Goal: Task Accomplishment & Management: Manage account settings

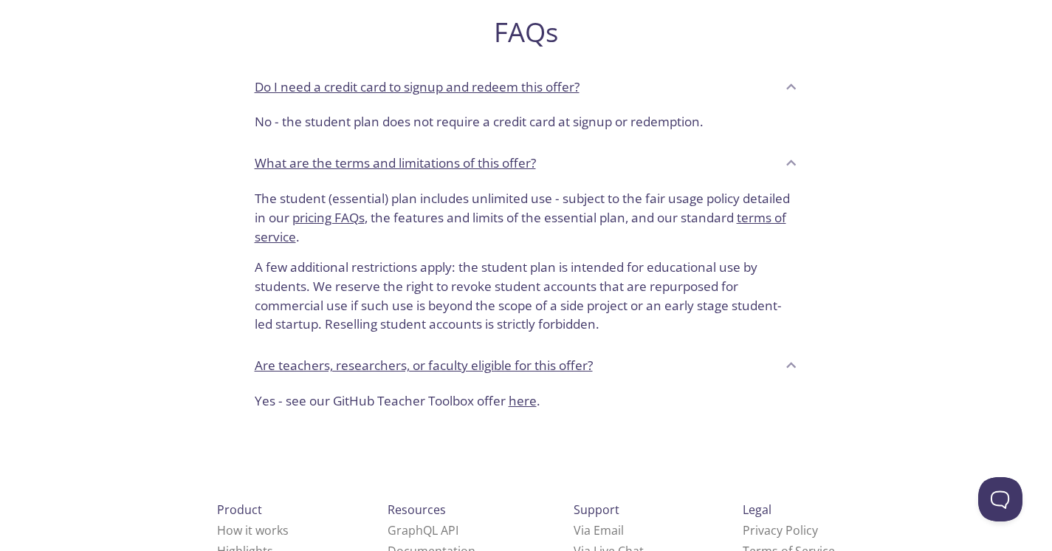
scroll to position [545, 0]
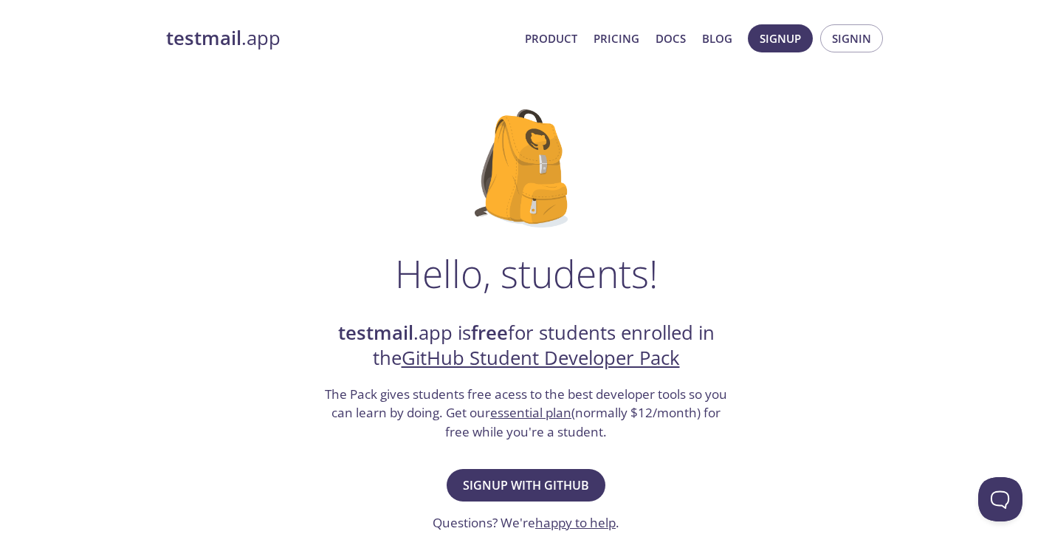
scroll to position [0, 0]
click at [549, 484] on span "Signup with GitHub" at bounding box center [526, 485] width 126 height 21
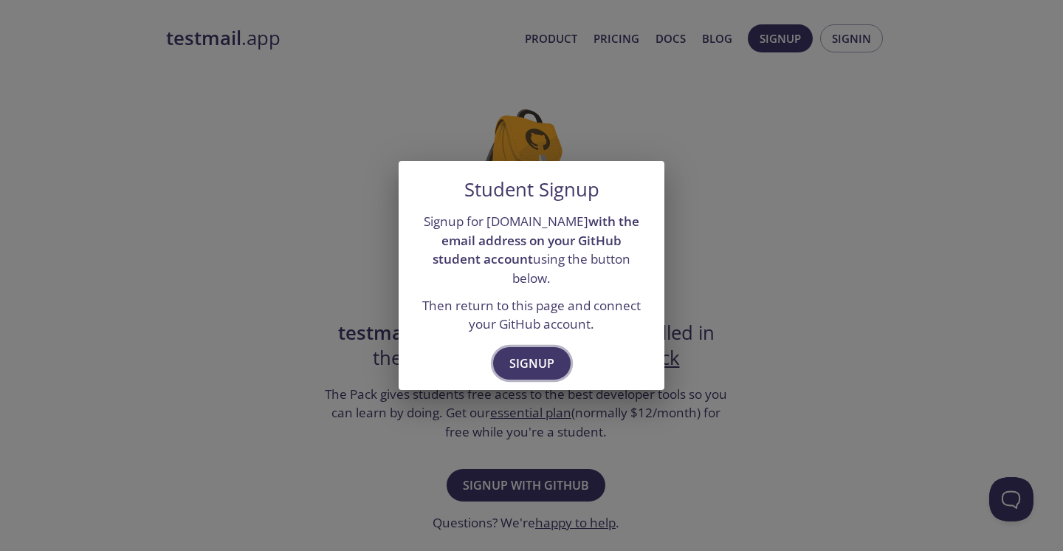
click at [534, 353] on span "Signup" at bounding box center [532, 363] width 45 height 21
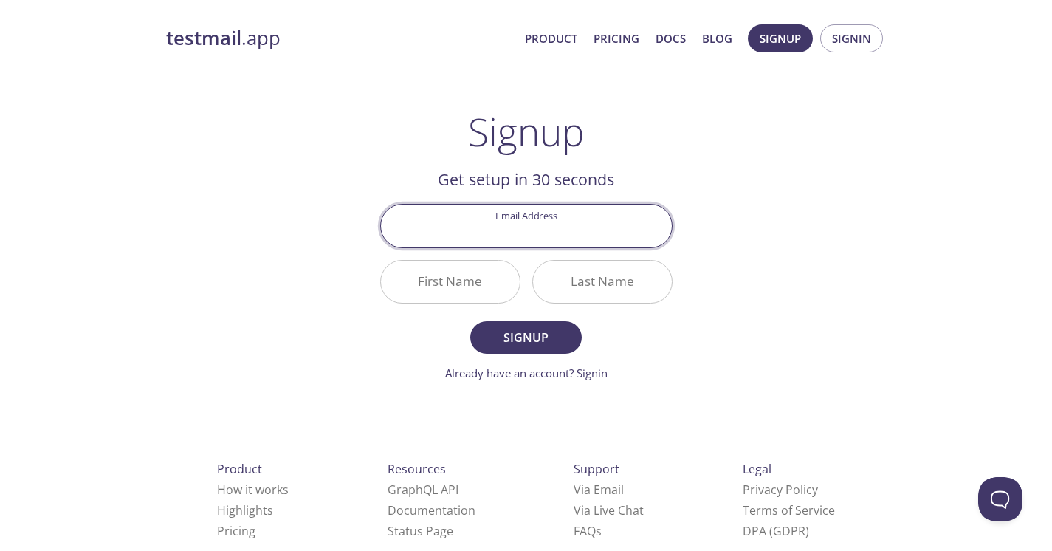
click at [544, 227] on input "Email Address" at bounding box center [526, 226] width 291 height 42
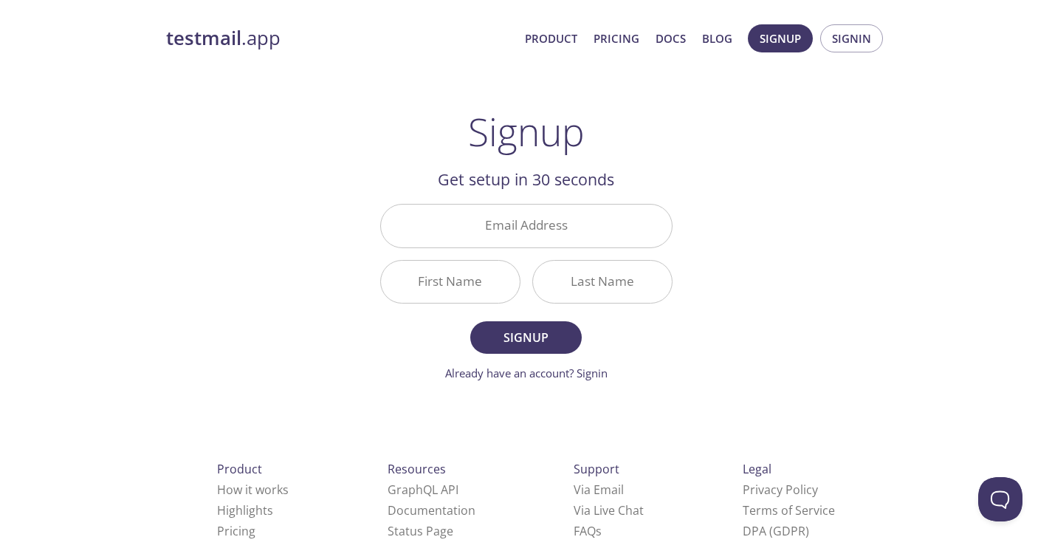
click at [804, 230] on div "testmail .app Product Pricing Docs Blog Signup Signin Signup Get setup in 30 se…" at bounding box center [526, 354] width 756 height 678
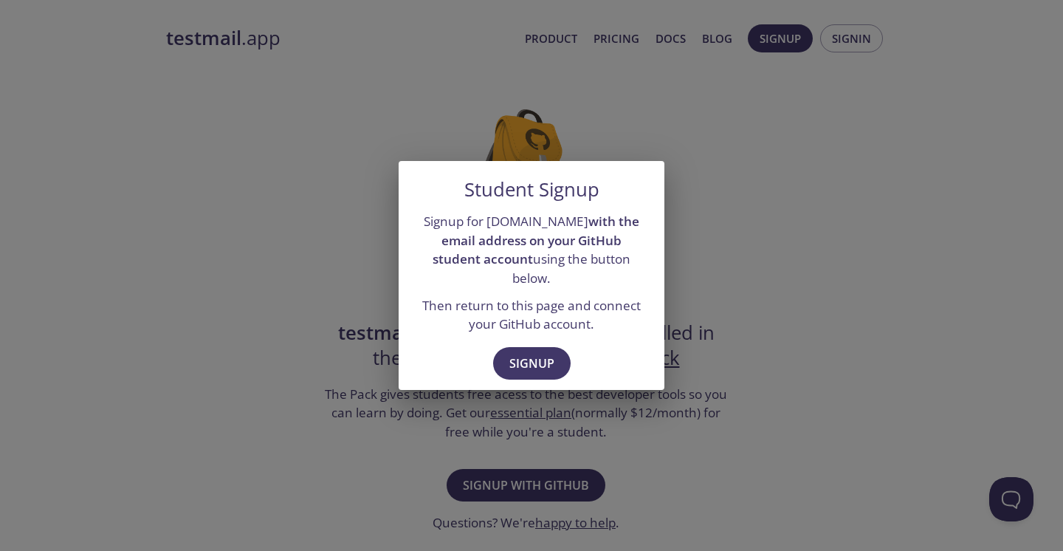
click at [753, 253] on div "Student Signup Signup for [DOMAIN_NAME] with the email address on your GitHub s…" at bounding box center [531, 275] width 1063 height 551
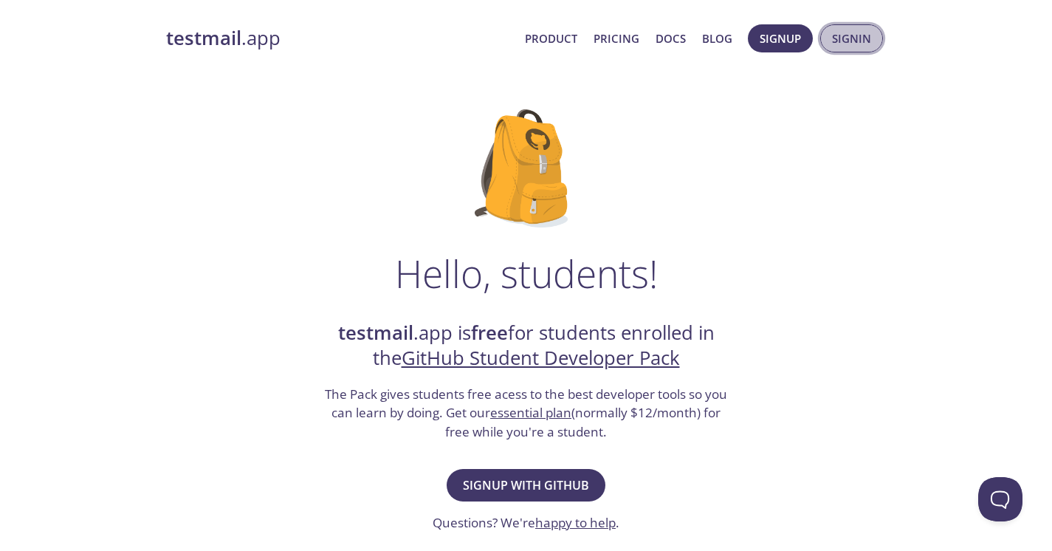
click at [858, 32] on span "Signin" at bounding box center [851, 38] width 39 height 19
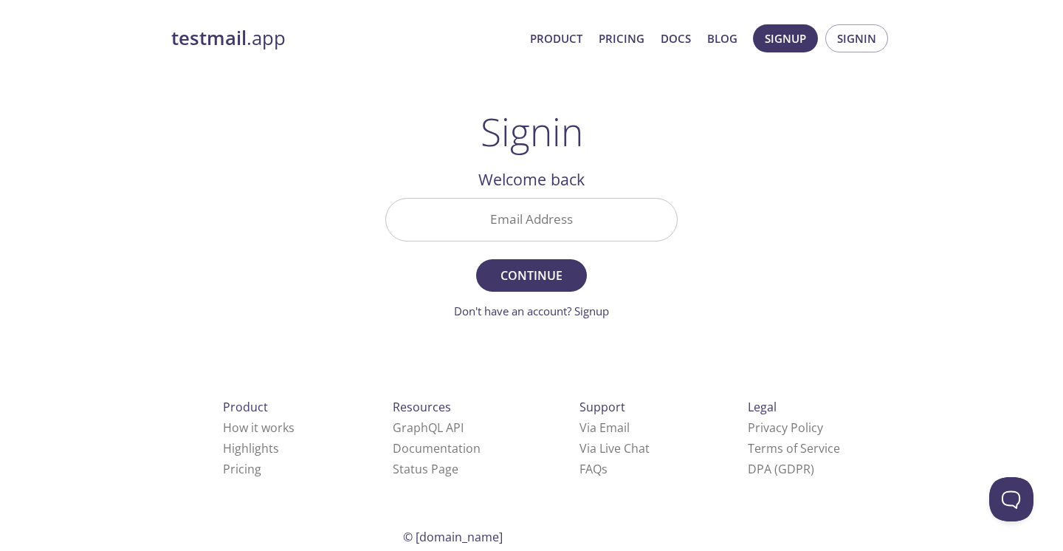
click at [746, 293] on div "testmail .app Product Pricing Docs Blog Signup Signin Signin Welcome back Email…" at bounding box center [532, 323] width 756 height 616
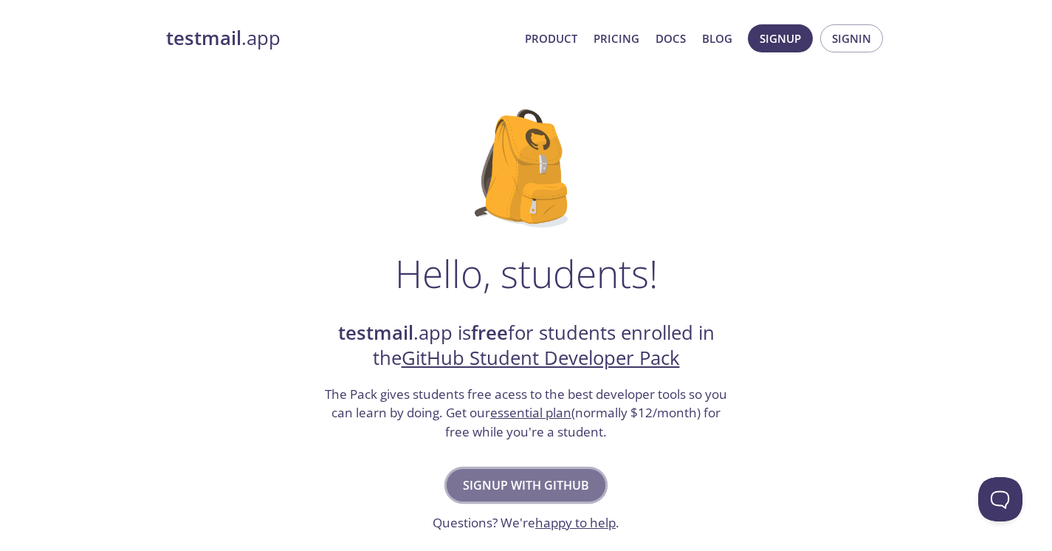
click at [533, 490] on span "Signup with GitHub" at bounding box center [526, 485] width 126 height 21
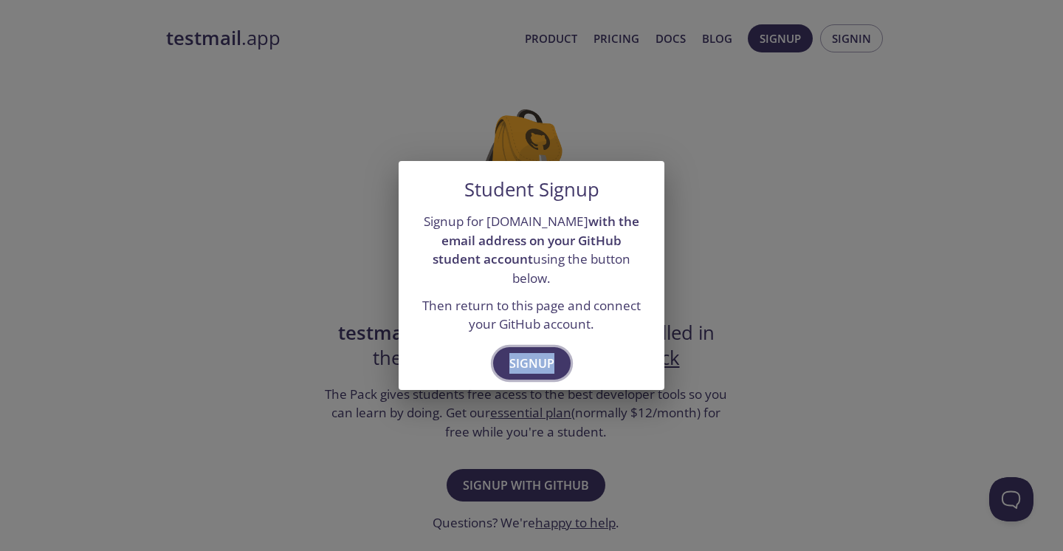
click at [539, 353] on span "Signup" at bounding box center [532, 363] width 45 height 21
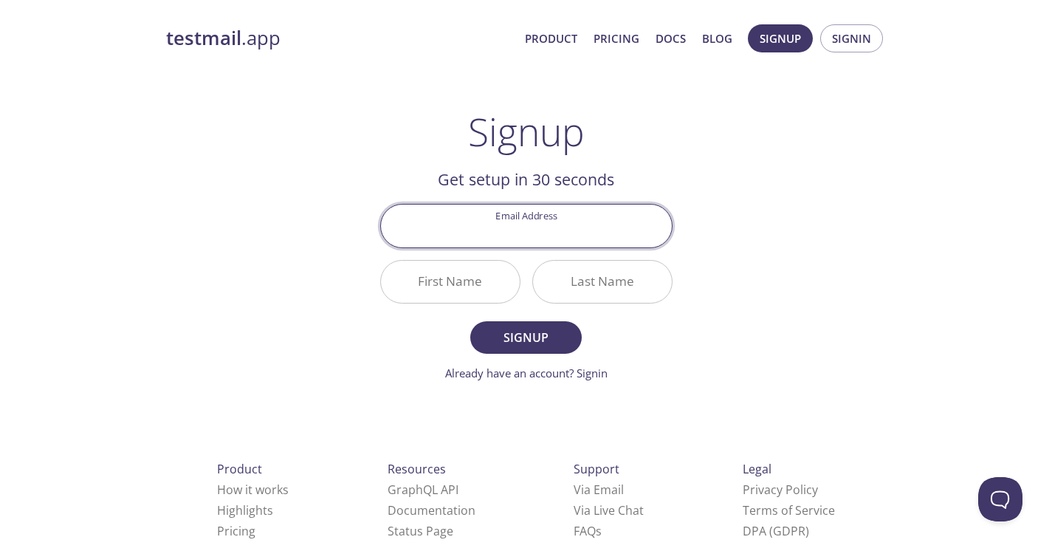
click at [791, 289] on div "testmail .app Product Pricing Docs Blog Signup Signin Signup Get setup in 30 se…" at bounding box center [526, 354] width 756 height 678
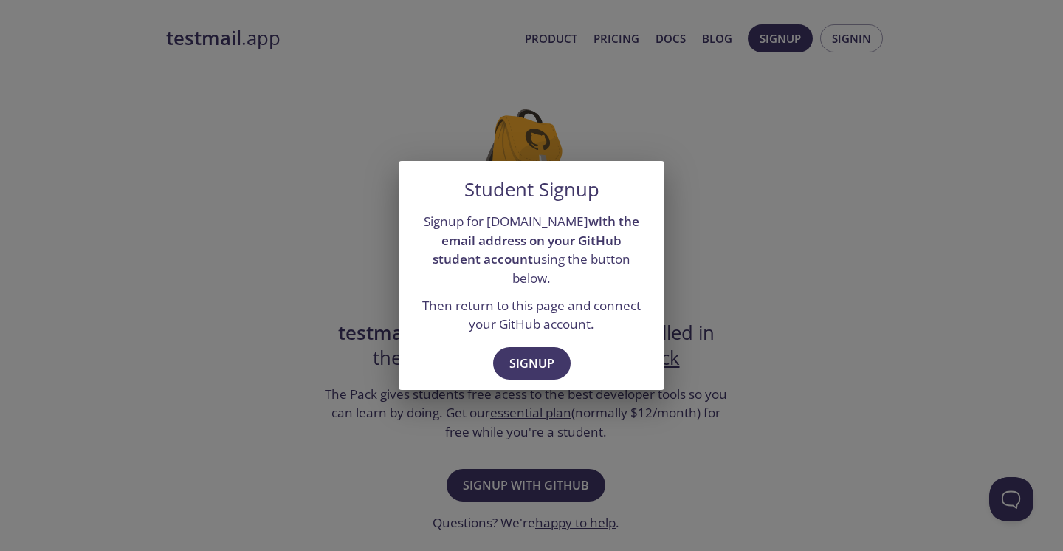
click at [727, 176] on div "Student Signup Signup for [DOMAIN_NAME] with the email address on your GitHub s…" at bounding box center [531, 275] width 1063 height 551
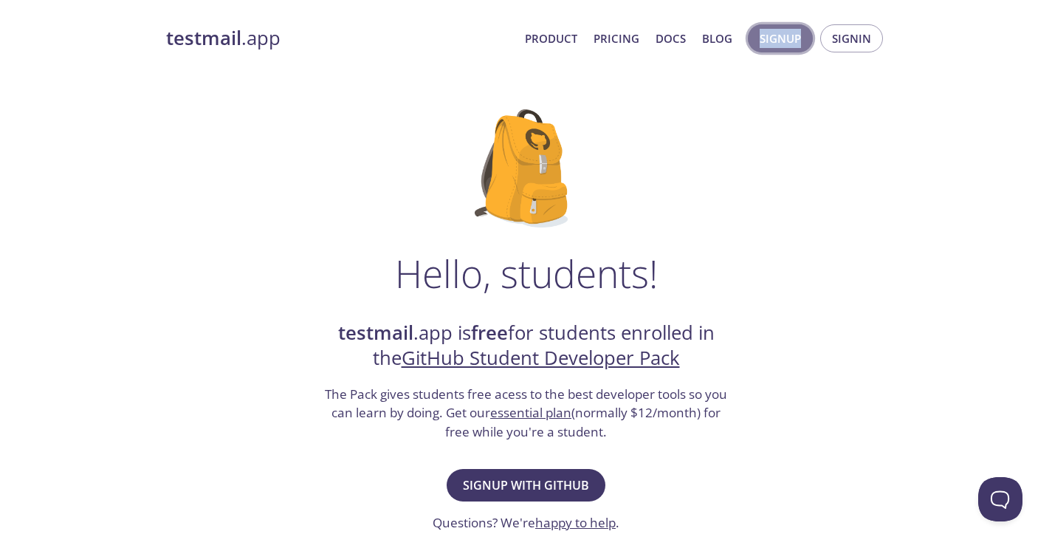
click at [789, 31] on span "Signup" at bounding box center [780, 38] width 41 height 19
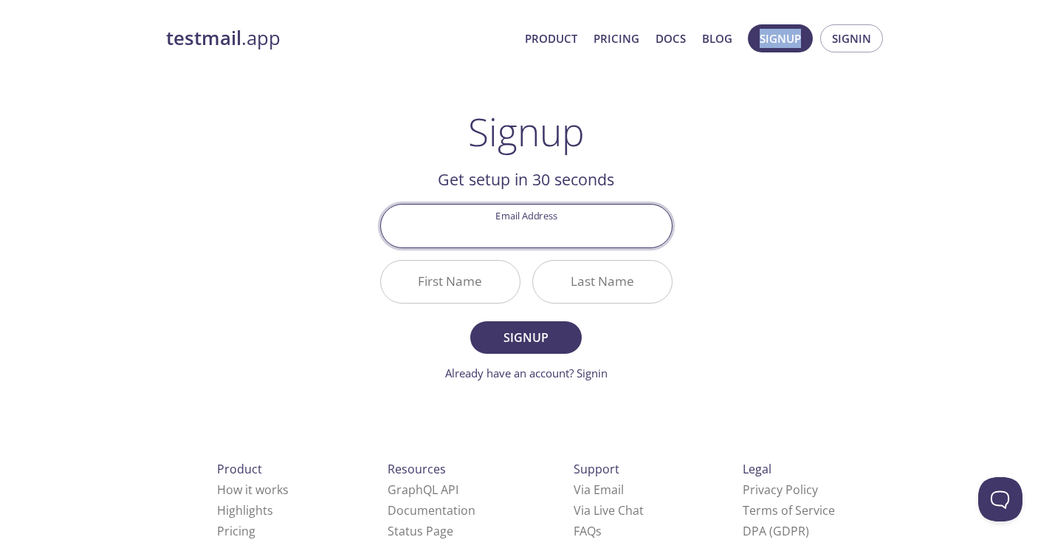
click at [526, 229] on input "Email Address" at bounding box center [526, 226] width 291 height 42
type input "[EMAIL_ADDRESS][DOMAIN_NAME]"
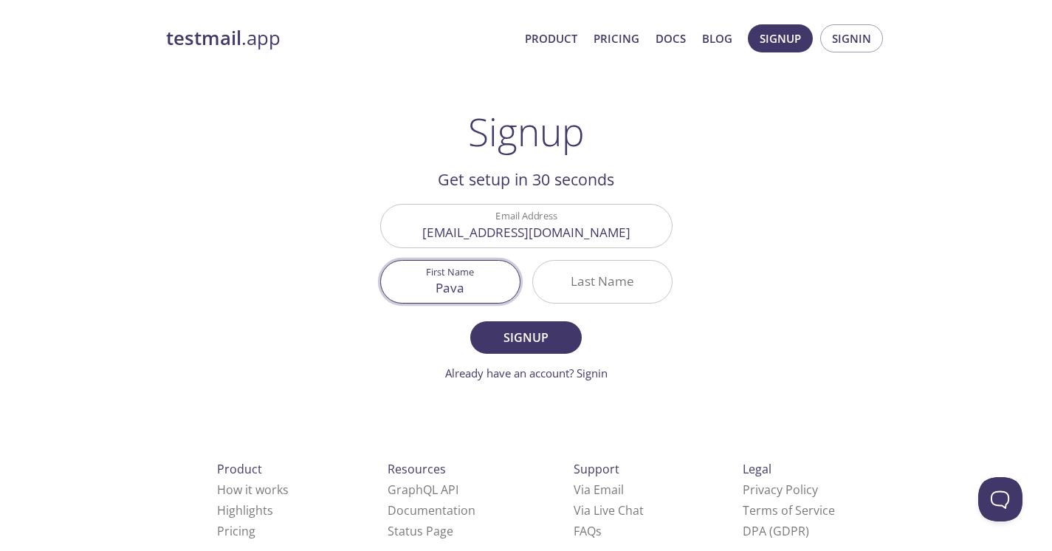
type input "[PERSON_NAME]"
click at [676, 357] on main "Signup Get setup in 30 seconds Email Address [EMAIL_ADDRESS][DOMAIN_NAME] First…" at bounding box center [527, 245] width 328 height 272
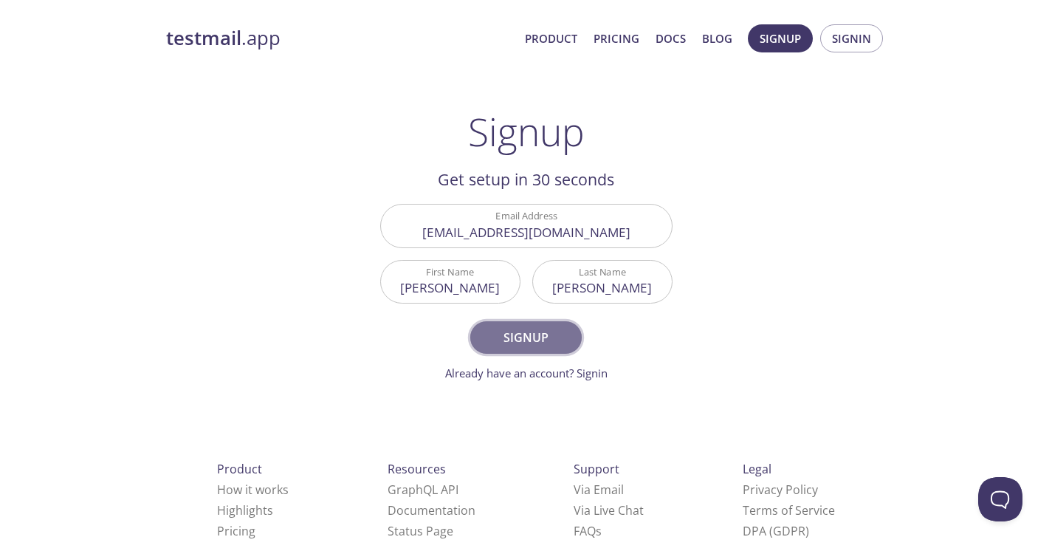
click at [558, 343] on span "Signup" at bounding box center [526, 337] width 78 height 21
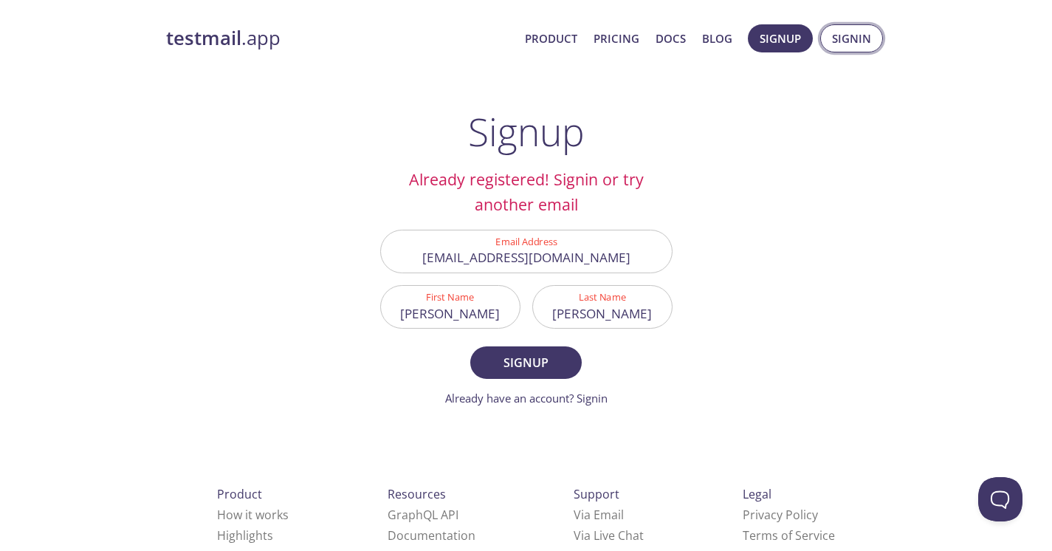
click at [856, 38] on span "Signin" at bounding box center [851, 38] width 39 height 19
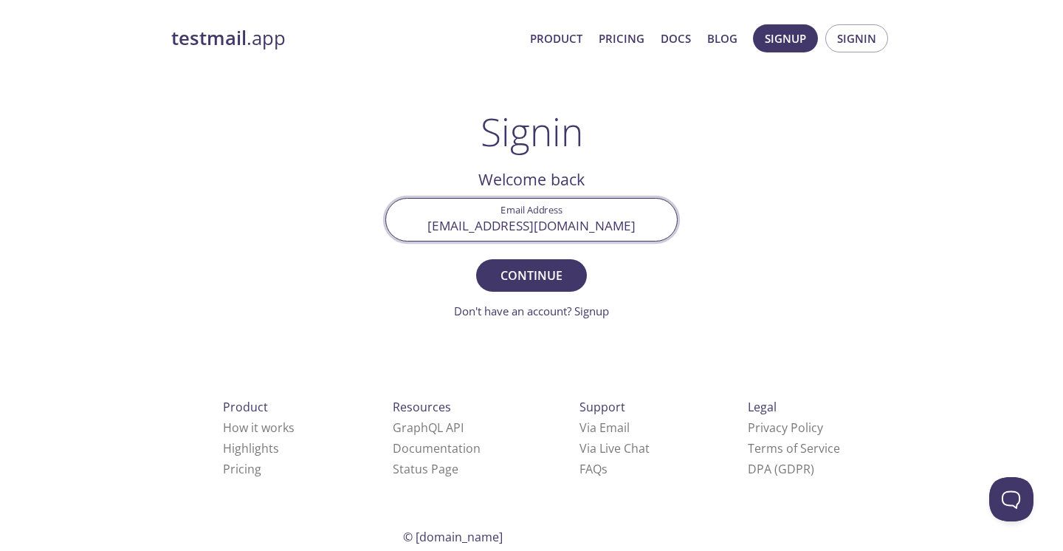
type input "[EMAIL_ADDRESS][DOMAIN_NAME]"
click at [532, 275] on button "Continue" at bounding box center [531, 275] width 111 height 32
click at [515, 219] on input "Signin Security Code" at bounding box center [531, 220] width 291 height 42
type input "KNKJ9AW"
click at [532, 275] on button "Signin" at bounding box center [531, 275] width 111 height 32
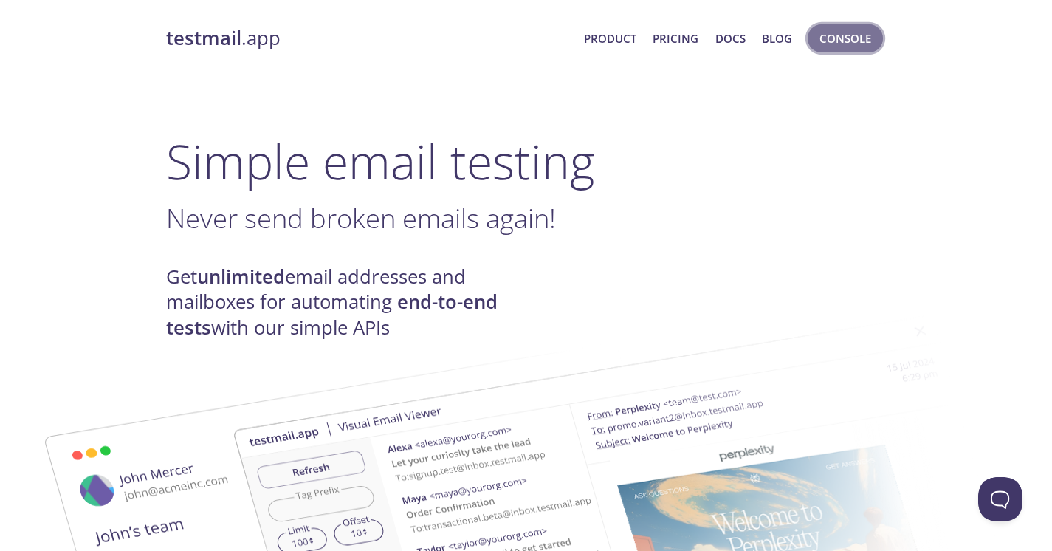
click at [863, 30] on span "Console" at bounding box center [846, 38] width 52 height 19
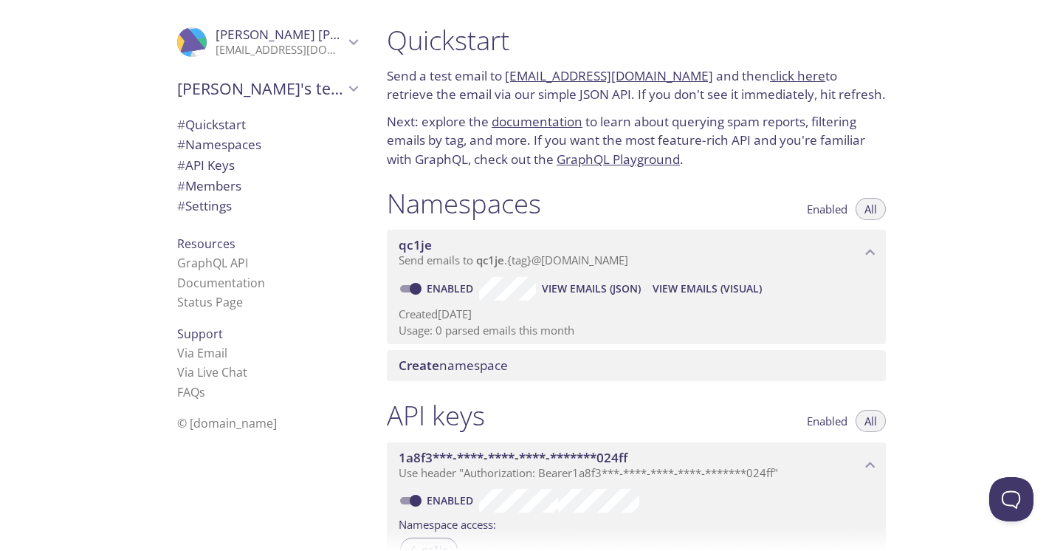
click at [344, 38] on icon "Pavan Gurram" at bounding box center [353, 41] width 19 height 19
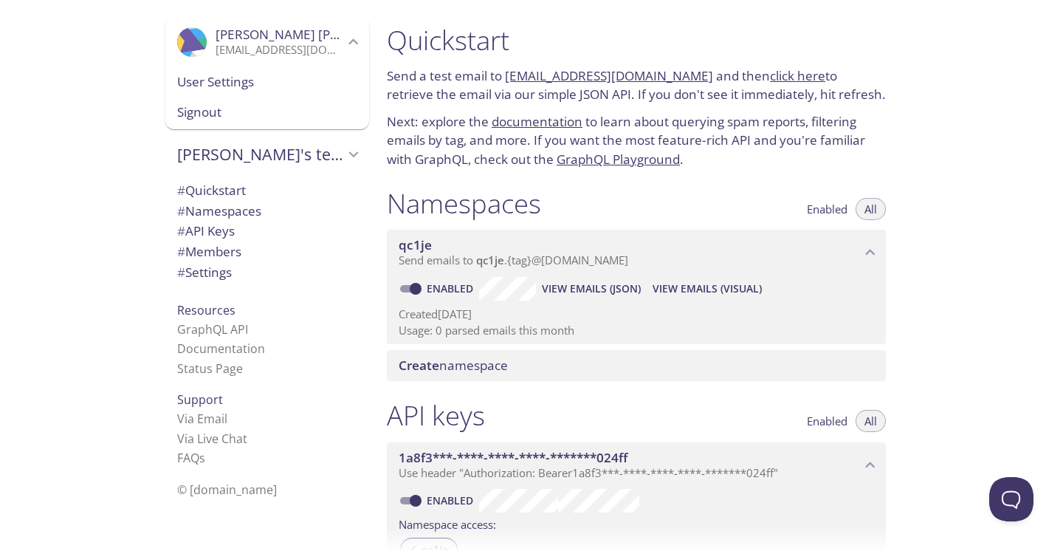
click at [222, 81] on span "User Settings" at bounding box center [267, 81] width 180 height 19
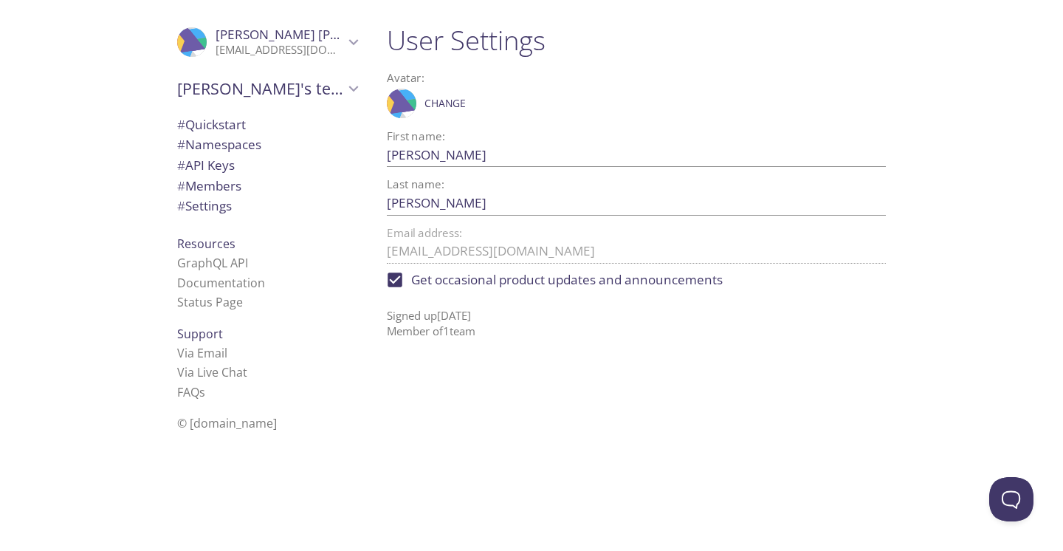
click at [206, 206] on span "# Settings" at bounding box center [204, 205] width 55 height 17
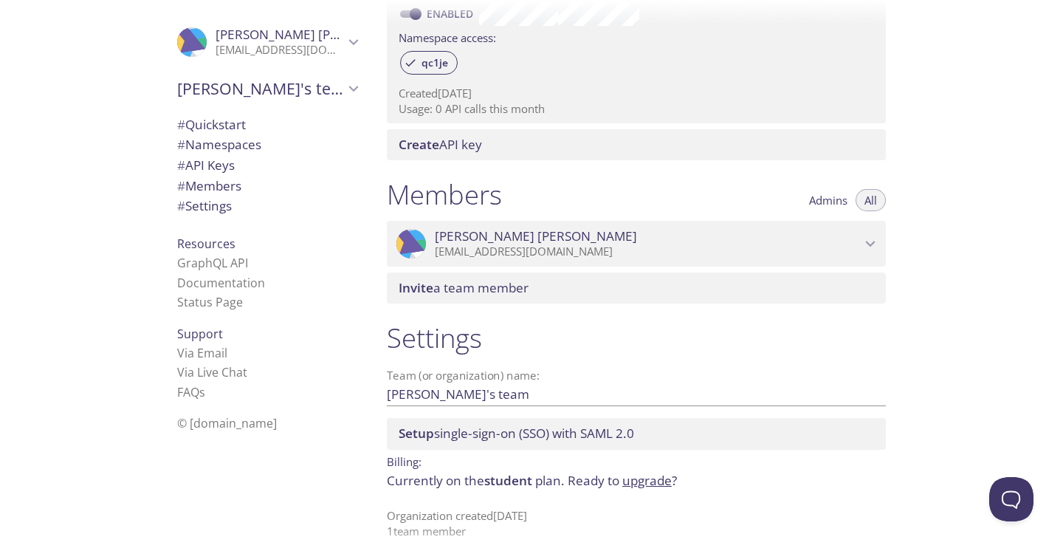
click at [505, 425] on span "Setup single-sign-on (SSO) with SAML 2.0" at bounding box center [517, 433] width 236 height 17
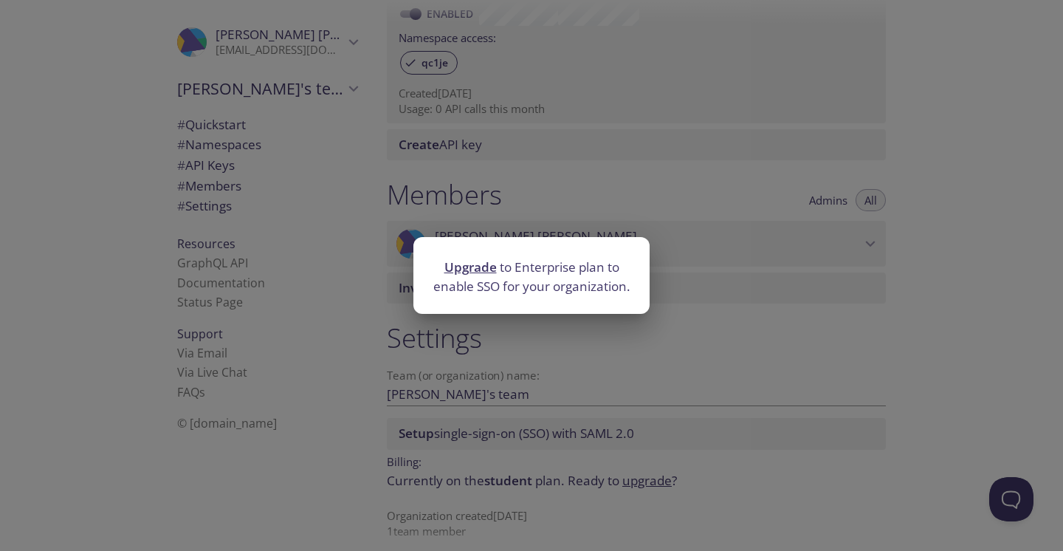
click at [724, 317] on div "Upgrade to Enterprise plan to enable SSO for your organization." at bounding box center [531, 275] width 1063 height 551
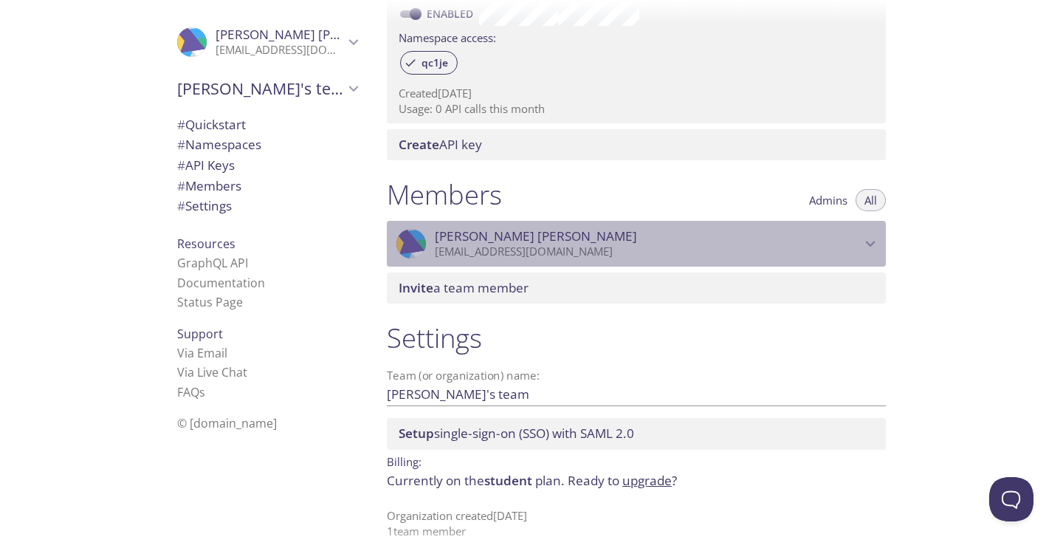
click at [868, 234] on icon "Pavan Gurram" at bounding box center [870, 243] width 19 height 19
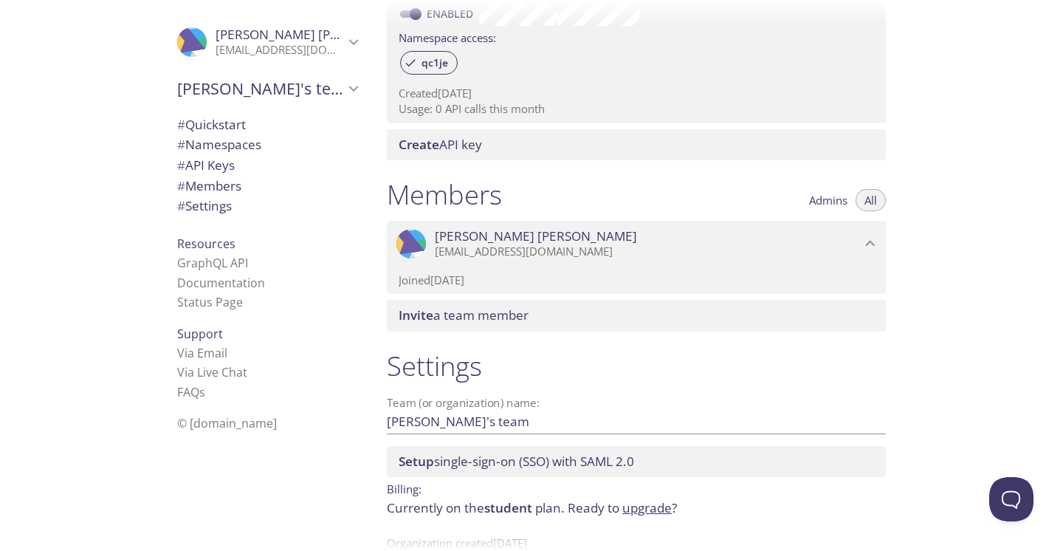
click at [868, 234] on icon "Pavan Gurram" at bounding box center [870, 243] width 19 height 19
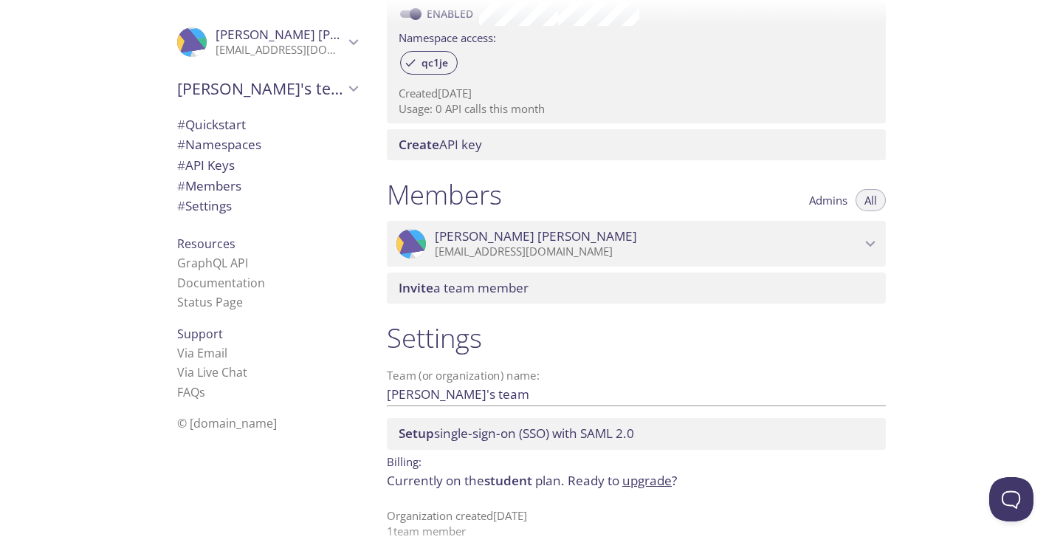
click at [423, 425] on span "Setup" at bounding box center [416, 433] width 35 height 17
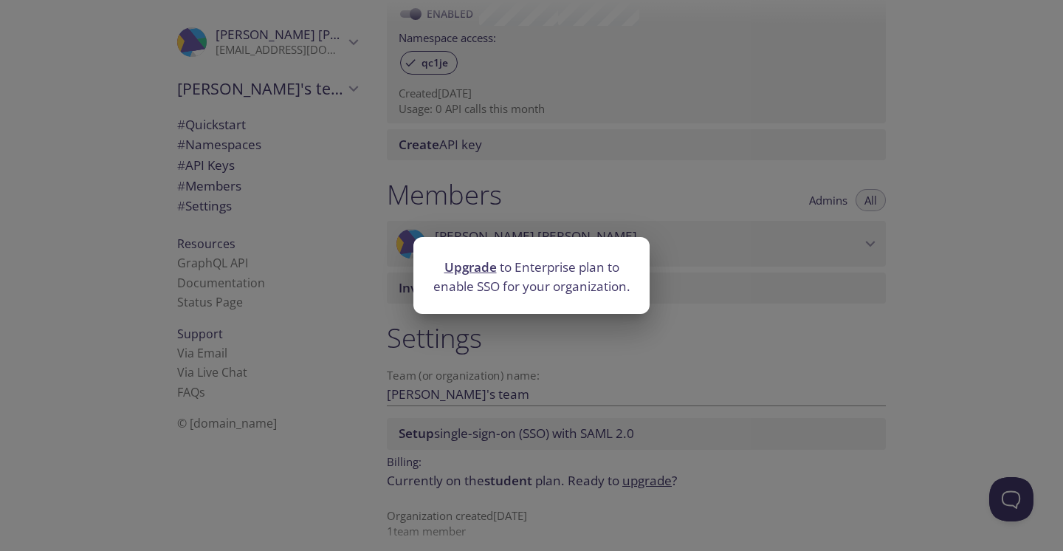
click at [471, 263] on link "Upgrade" at bounding box center [471, 266] width 52 height 17
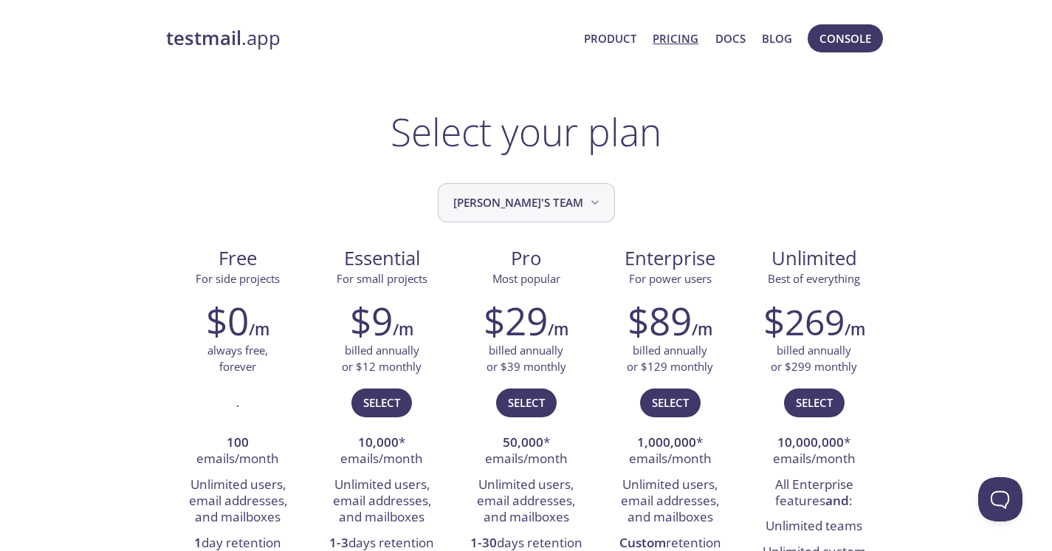
click at [588, 199] on icon "Pavan's team" at bounding box center [595, 202] width 15 height 15
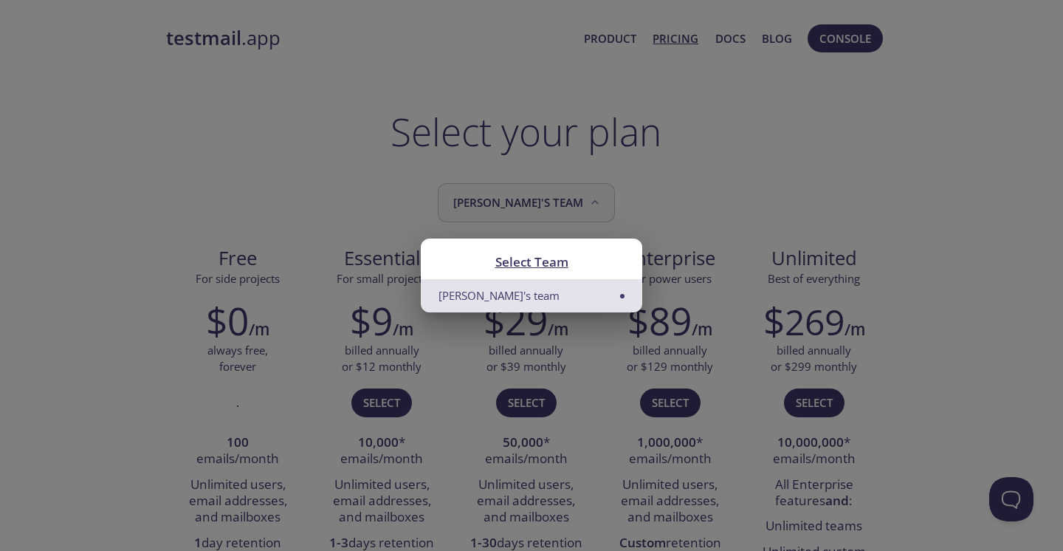
click at [566, 199] on div "Select Team Pavan's team" at bounding box center [531, 275] width 1063 height 551
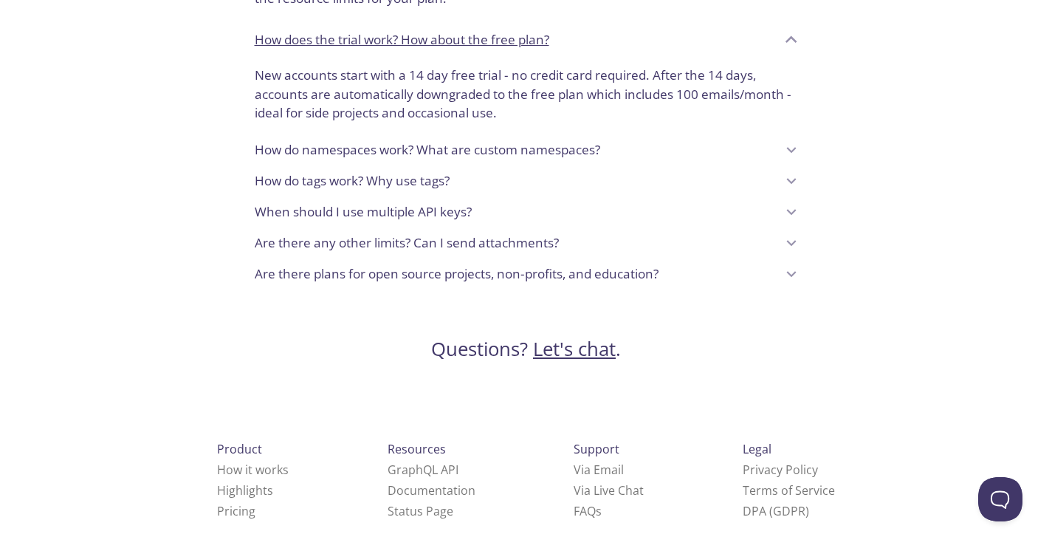
scroll to position [1317, 0]
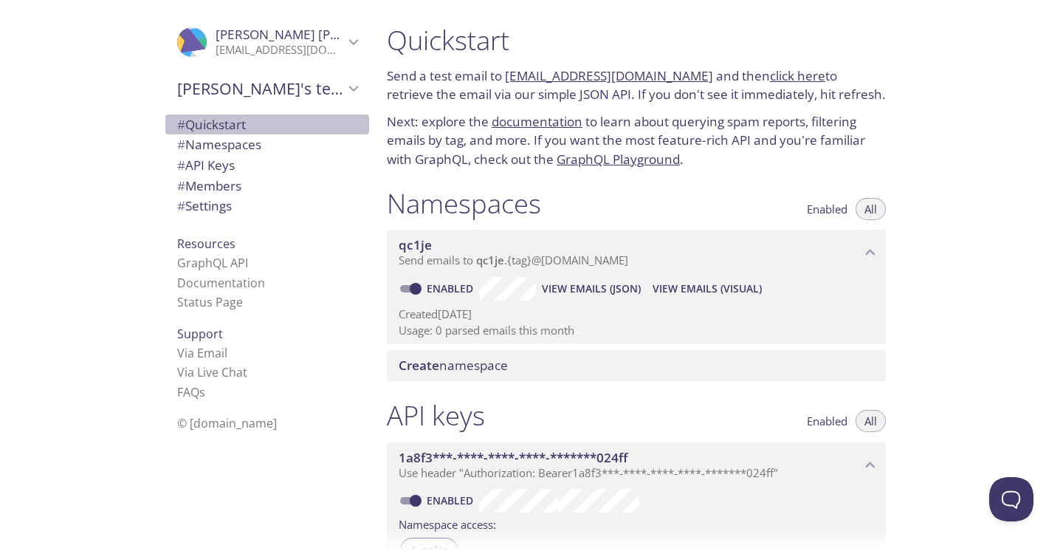
click at [205, 126] on span "# Quickstart" at bounding box center [211, 124] width 69 height 17
click at [476, 361] on span "Create namespace" at bounding box center [453, 365] width 109 height 17
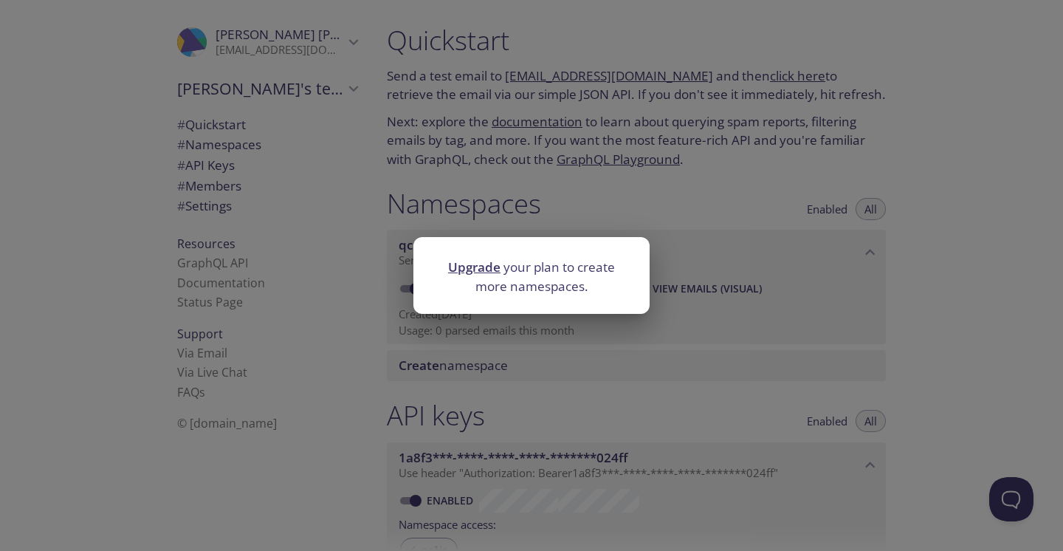
click at [512, 380] on div "Upgrade your plan to create more namespaces." at bounding box center [531, 275] width 1063 height 551
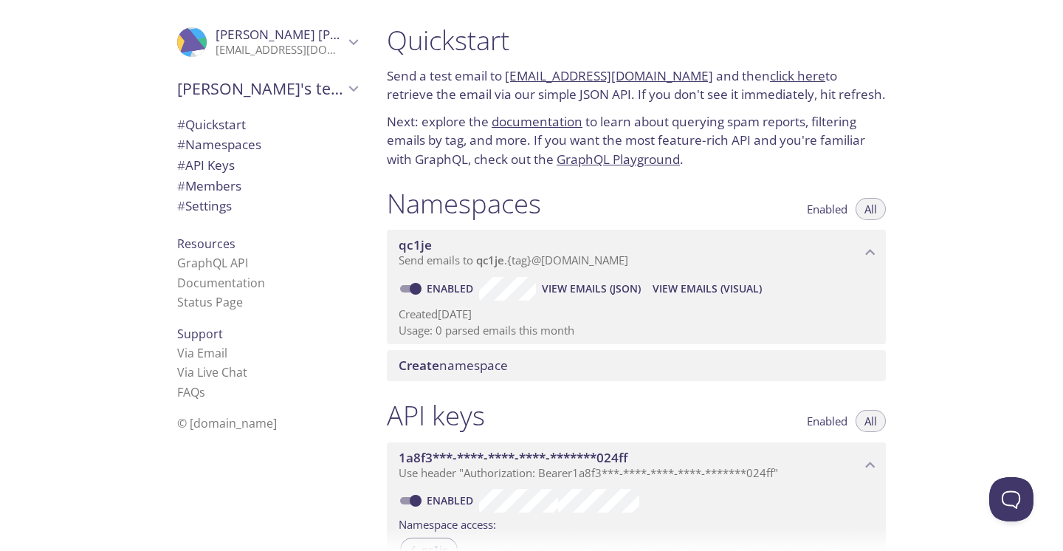
click at [519, 257] on span "Send emails to qc1je . {tag} @[DOMAIN_NAME]" at bounding box center [514, 260] width 230 height 15
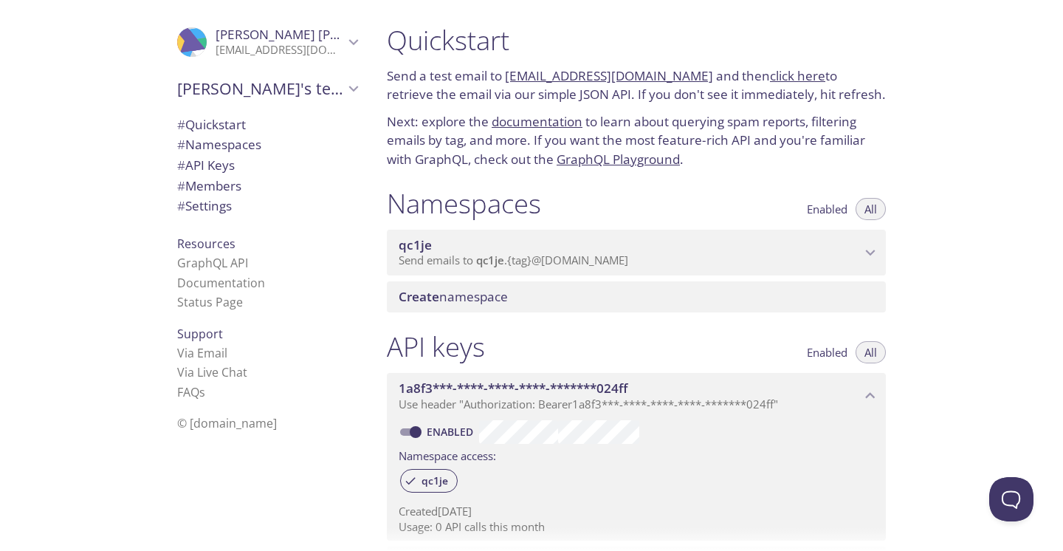
click at [519, 257] on span "Send emails to qc1je . {tag} @[DOMAIN_NAME]" at bounding box center [514, 260] width 230 height 15
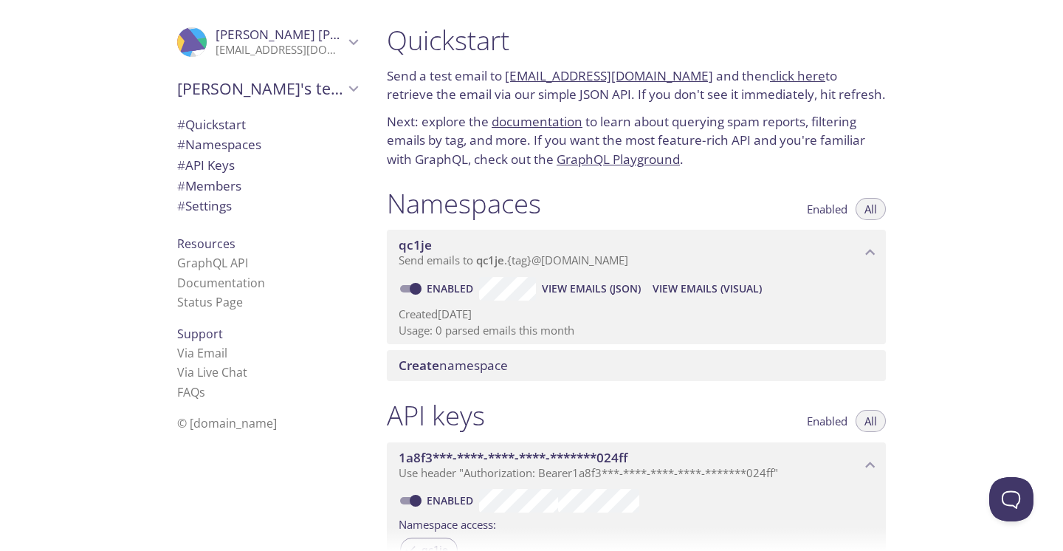
click at [773, 78] on link "click here" at bounding box center [797, 75] width 55 height 17
click at [770, 72] on link "click here" at bounding box center [797, 75] width 55 height 17
click at [592, 282] on span "View Emails (JSON)" at bounding box center [591, 289] width 99 height 18
click at [680, 285] on span "View Emails (Visual)" at bounding box center [707, 289] width 109 height 18
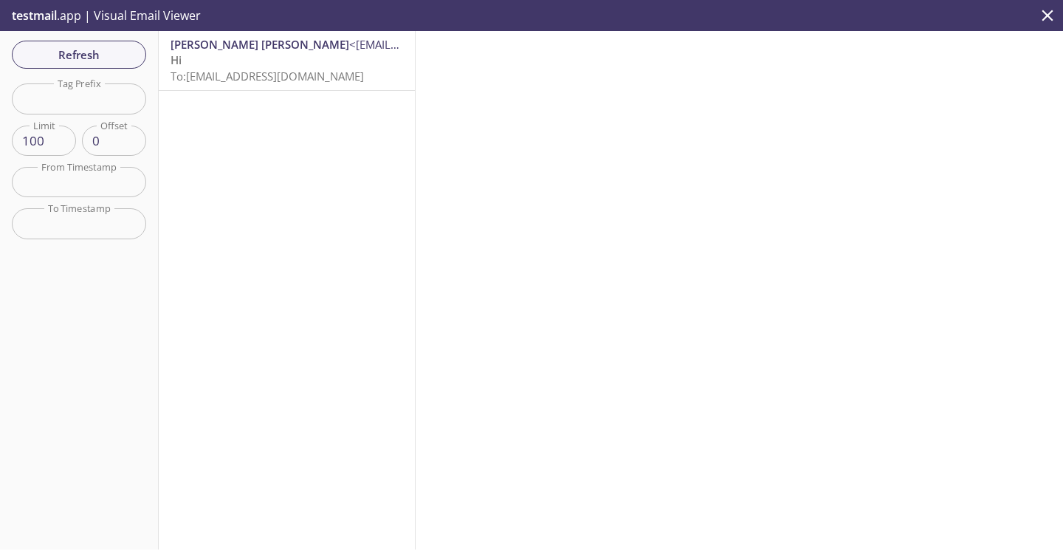
click at [306, 58] on p "Hi To: [EMAIL_ADDRESS][DOMAIN_NAME]" at bounding box center [287, 68] width 233 height 32
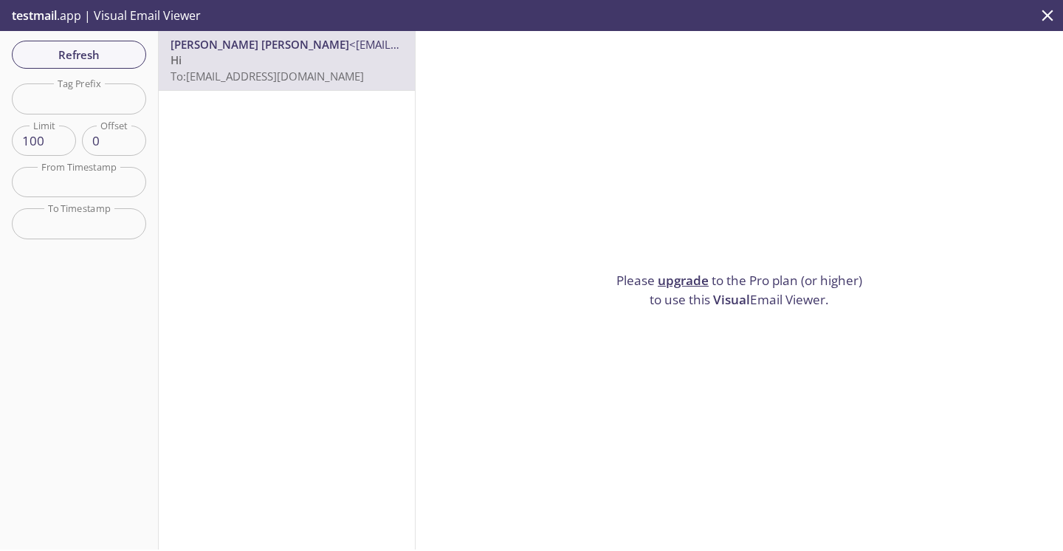
click at [258, 157] on div "[PERSON_NAME] [PERSON_NAME] <[EMAIL_ADDRESS][DOMAIN_NAME]> Hi To: [EMAIL_ADDRES…" at bounding box center [287, 290] width 257 height 518
click at [1041, 10] on icon "close" at bounding box center [1047, 15] width 19 height 19
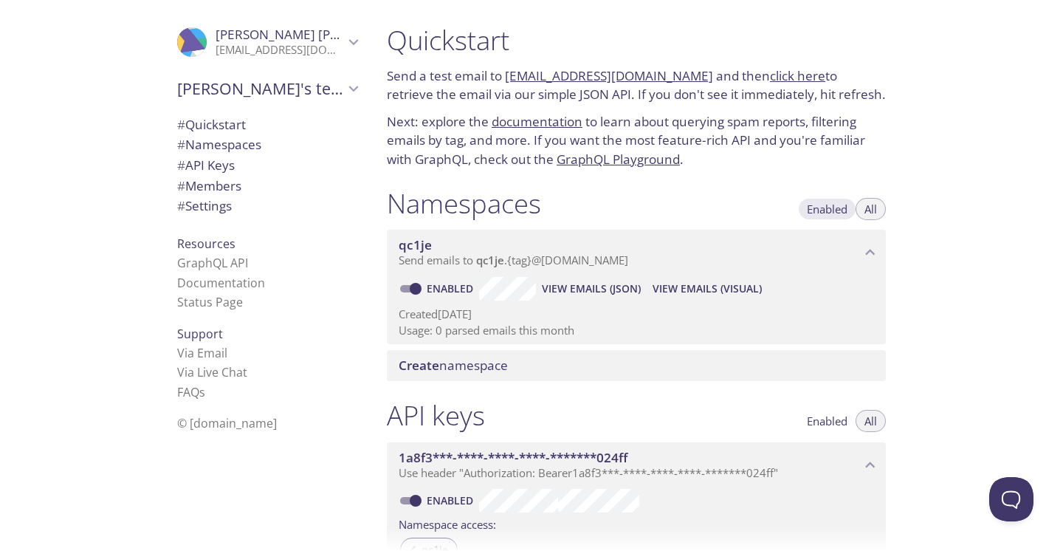
click at [831, 209] on span "Enabled" at bounding box center [827, 209] width 41 height 0
click at [872, 209] on span "All" at bounding box center [871, 209] width 13 height 0
click at [445, 281] on link "Enabled" at bounding box center [452, 288] width 55 height 14
click at [442, 280] on input "Enabled" at bounding box center [415, 289] width 53 height 18
click at [445, 281] on link "Disabled" at bounding box center [453, 288] width 57 height 14
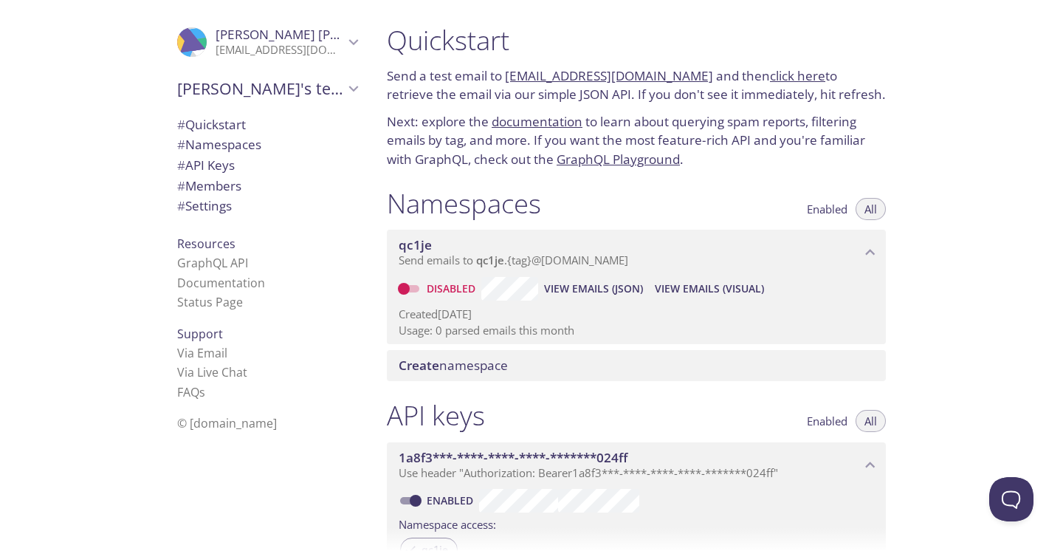
click at [431, 280] on input "Disabled" at bounding box center [403, 289] width 53 height 18
click at [445, 281] on link "Enabled" at bounding box center [452, 288] width 55 height 14
click at [442, 280] on input "Enabled" at bounding box center [415, 289] width 53 height 18
click at [445, 281] on link "Disabled" at bounding box center [453, 288] width 57 height 14
click at [431, 280] on input "Disabled" at bounding box center [403, 289] width 53 height 18
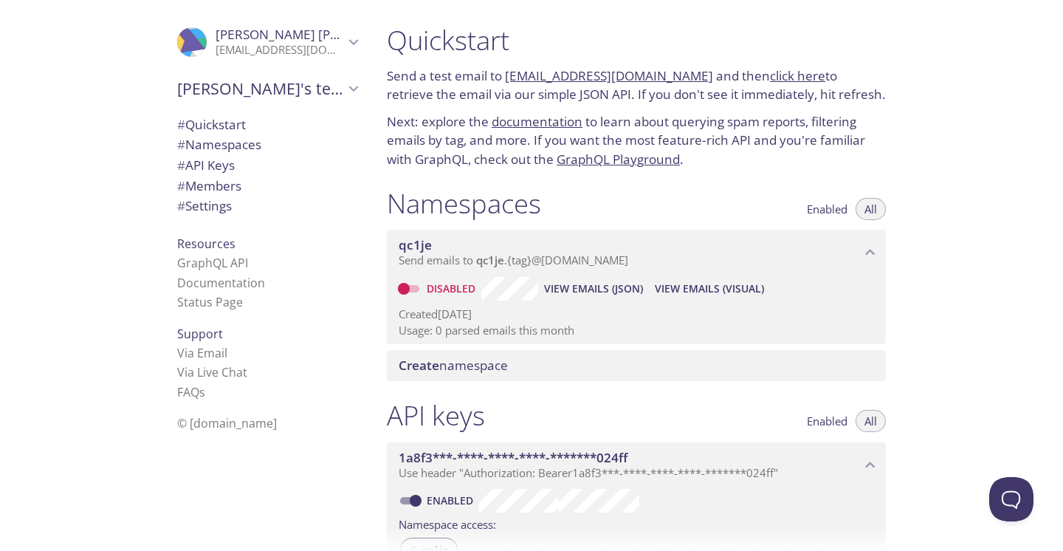
checkbox input "true"
click at [473, 357] on span "Create namespace" at bounding box center [453, 365] width 109 height 17
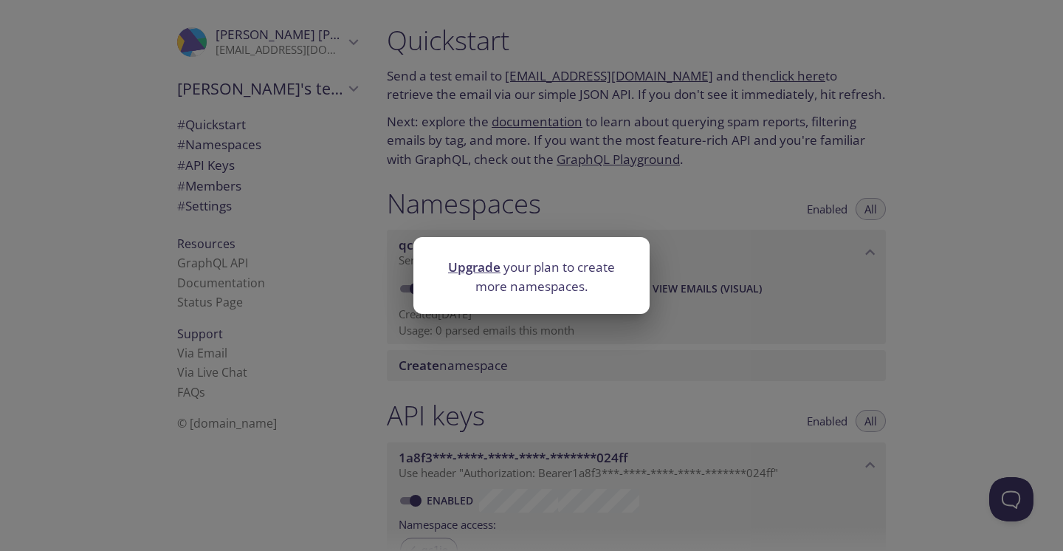
click at [616, 347] on div "Upgrade your plan to create more namespaces." at bounding box center [531, 275] width 1063 height 551
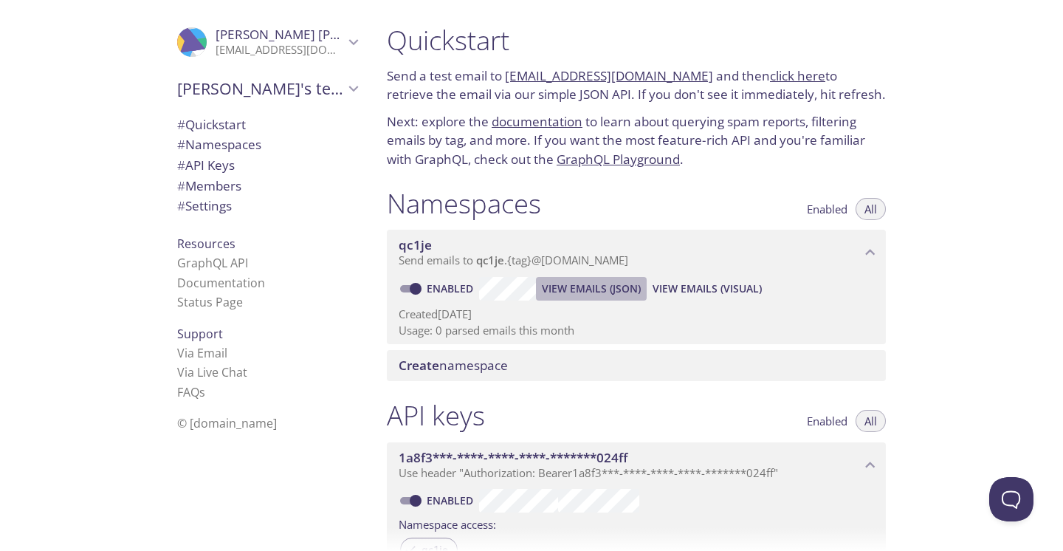
click at [588, 284] on span "View Emails (JSON)" at bounding box center [591, 289] width 99 height 18
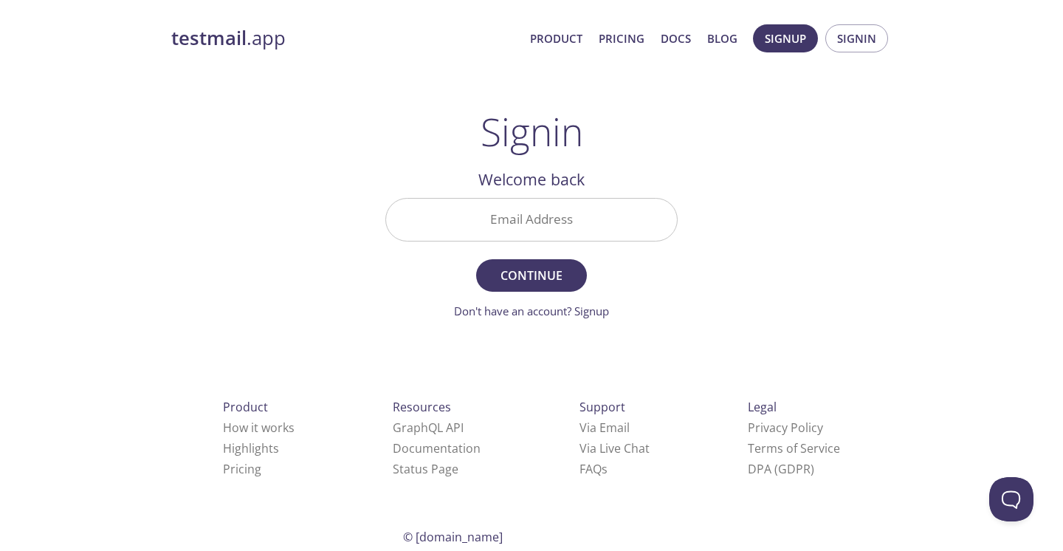
click at [686, 209] on main "Signin Welcome back Email Address Continue Don't have an account? Signup Check …" at bounding box center [532, 214] width 328 height 210
click at [529, 227] on input "Email Address" at bounding box center [531, 220] width 291 height 42
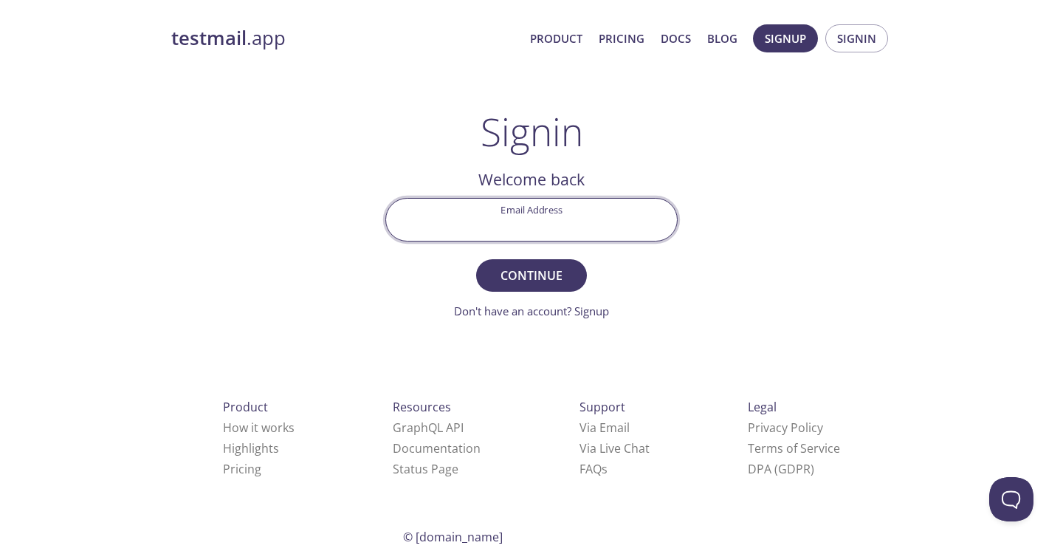
paste input "[EMAIL_ADDRESS][DOMAIN_NAME]"
click at [529, 227] on input "[EMAIL_ADDRESS][DOMAIN_NAME]" at bounding box center [531, 220] width 291 height 42
click at [527, 227] on input "[EMAIL_ADDRESS][DOMAIN_NAME]" at bounding box center [531, 220] width 291 height 42
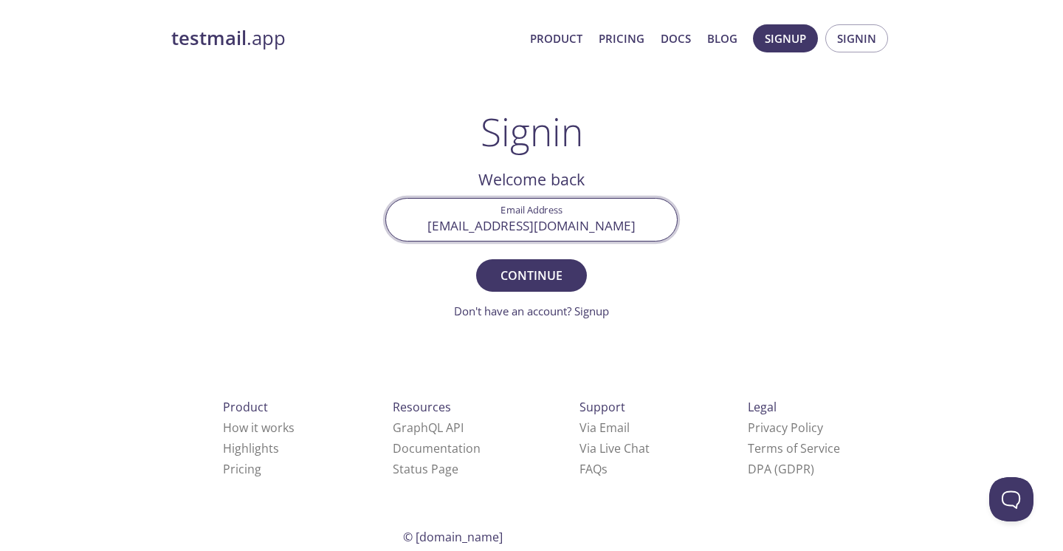
type input "[EMAIL_ADDRESS][DOMAIN_NAME]"
click at [532, 275] on button "Continue" at bounding box center [531, 275] width 111 height 32
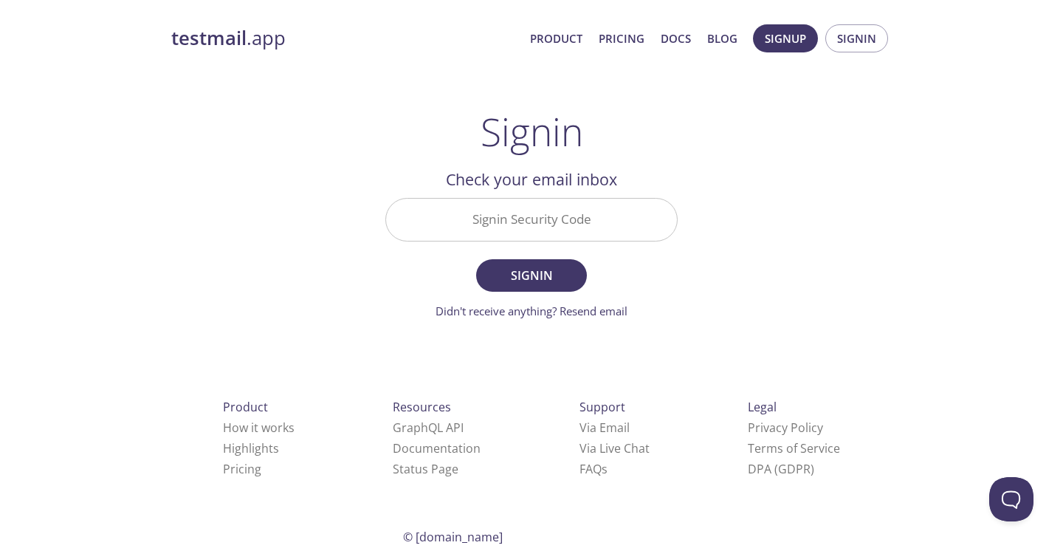
click at [568, 222] on input "Signin Security Code" at bounding box center [531, 220] width 291 height 42
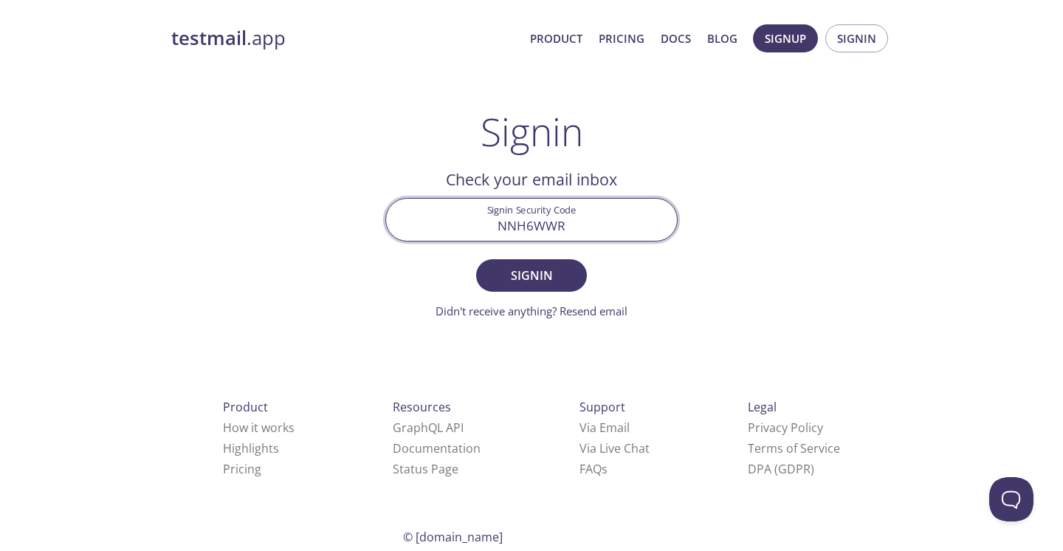
type input "NNH6WWR"
click at [532, 275] on button "Signin" at bounding box center [531, 275] width 111 height 32
